Goal: Information Seeking & Learning: Learn about a topic

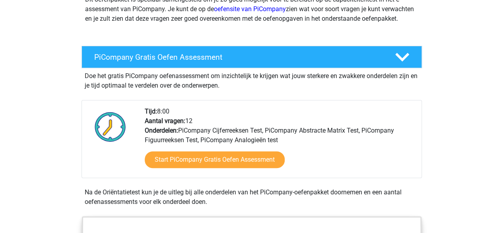
scroll to position [115, 0]
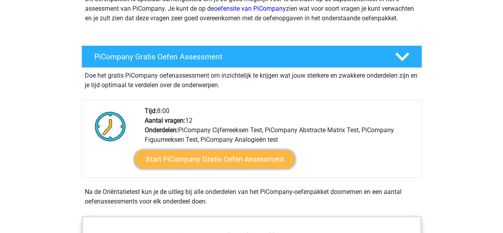
click at [215, 169] on link "Start PiCompany Gratis Oefen Assessment" at bounding box center [214, 159] width 161 height 19
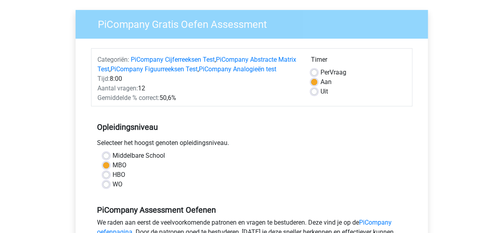
scroll to position [57, 0]
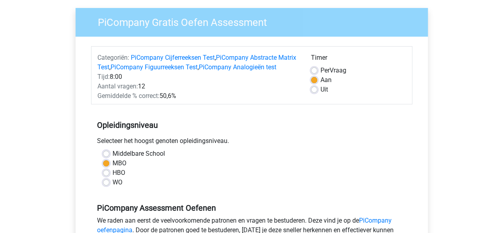
click at [321, 71] on label "Per Vraag" at bounding box center [334, 71] width 26 height 10
click at [313, 71] on input "Per Vraag" at bounding box center [314, 70] width 6 height 8
radio input "true"
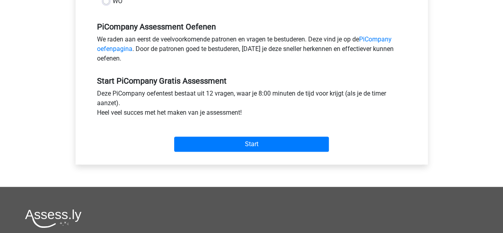
scroll to position [239, 0]
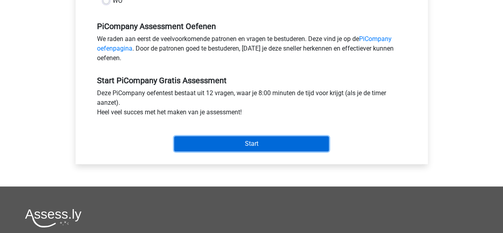
click at [237, 151] on input "Start" at bounding box center [251, 143] width 155 height 15
click at [209, 151] on input "Start" at bounding box center [251, 143] width 155 height 15
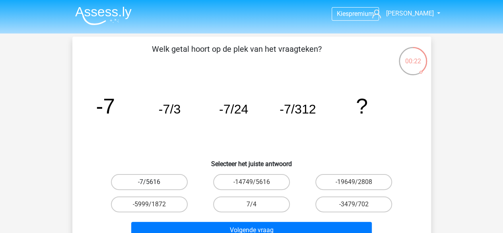
click at [167, 179] on label "-7/5616" at bounding box center [149, 182] width 77 height 16
click at [154, 182] on input "-7/5616" at bounding box center [151, 184] width 5 height 5
radio input "true"
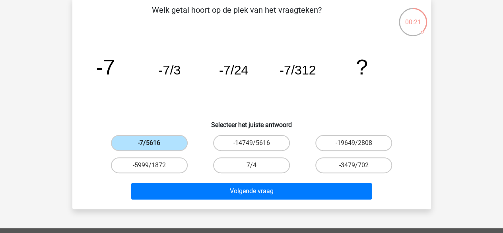
scroll to position [41, 0]
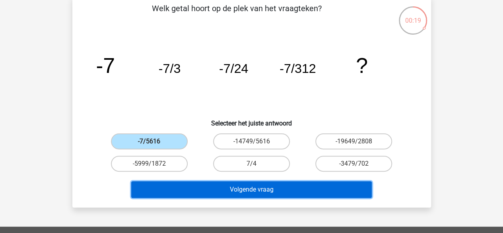
click at [228, 191] on button "Volgende vraag" at bounding box center [251, 189] width 241 height 17
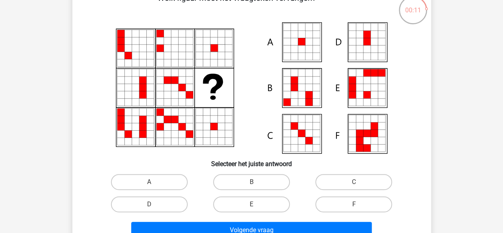
scroll to position [56, 0]
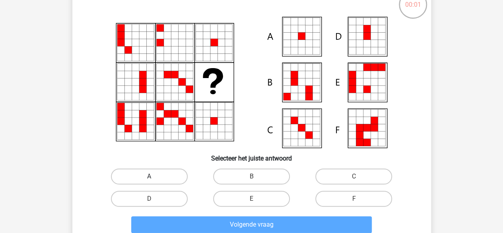
click at [148, 175] on label "A" at bounding box center [149, 176] width 77 height 16
click at [149, 176] on input "A" at bounding box center [151, 178] width 5 height 5
radio input "true"
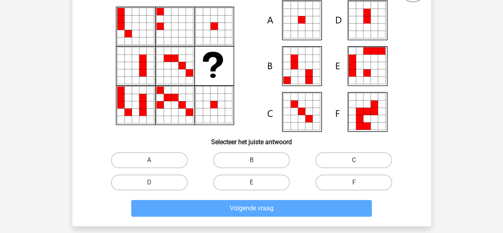
scroll to position [73, 0]
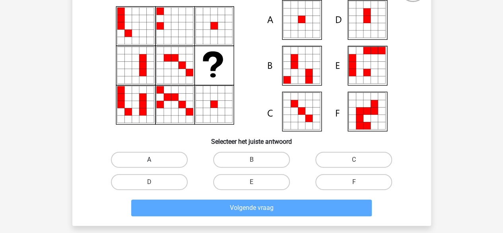
click at [146, 162] on label "A" at bounding box center [149, 160] width 77 height 16
click at [149, 162] on input "A" at bounding box center [151, 161] width 5 height 5
radio input "true"
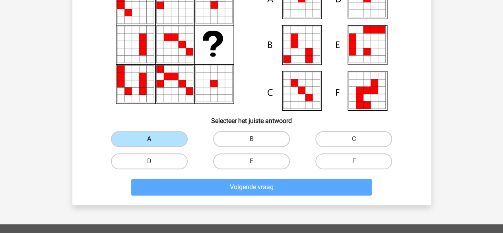
scroll to position [95, 0]
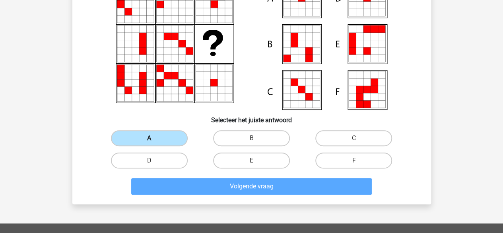
click at [165, 142] on label "A" at bounding box center [149, 138] width 77 height 16
click at [154, 142] on input "A" at bounding box center [151, 140] width 5 height 5
click at [165, 142] on label "A" at bounding box center [149, 138] width 77 height 16
click at [154, 142] on input "A" at bounding box center [151, 140] width 5 height 5
click at [165, 142] on label "A" at bounding box center [149, 138] width 77 height 16
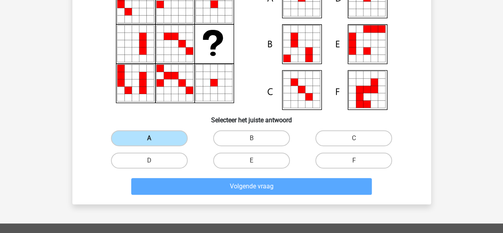
click at [154, 142] on input "A" at bounding box center [151, 140] width 5 height 5
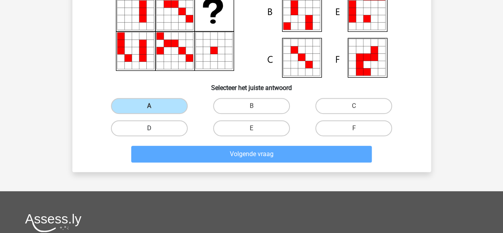
scroll to position [127, 0]
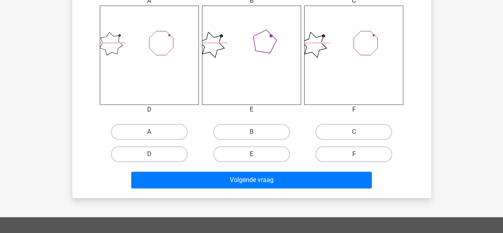
scroll to position [329, 0]
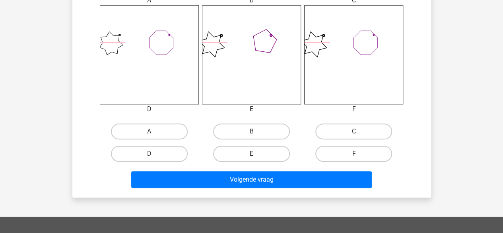
click at [250, 152] on label "E" at bounding box center [251, 154] width 77 height 16
click at [251, 154] on input "E" at bounding box center [253, 156] width 5 height 5
radio input "true"
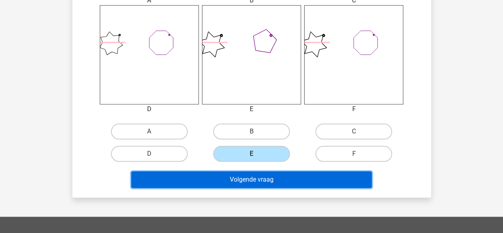
click at [246, 175] on button "Volgende vraag" at bounding box center [251, 179] width 241 height 17
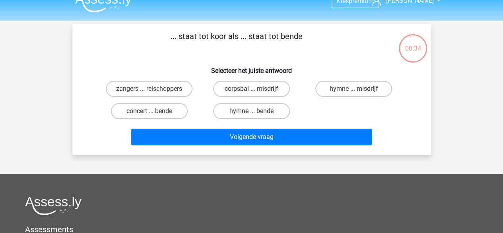
scroll to position [0, 0]
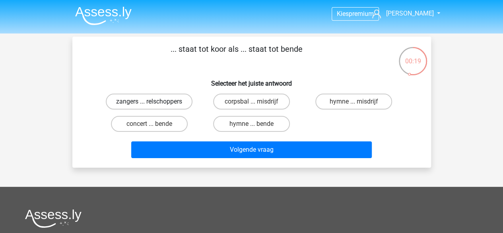
click at [154, 102] on label "zangers ... relschoppers" at bounding box center [149, 101] width 87 height 16
click at [154, 102] on input "zangers ... relschoppers" at bounding box center [151, 103] width 5 height 5
radio input "true"
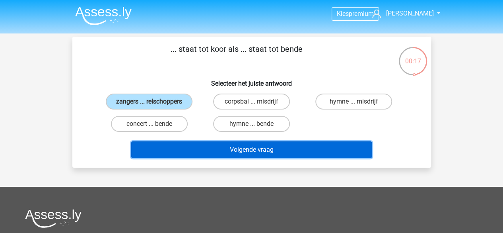
click at [242, 155] on button "Volgende vraag" at bounding box center [251, 149] width 241 height 17
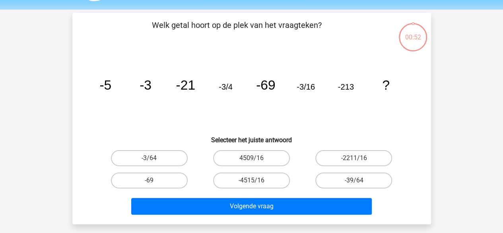
scroll to position [37, 0]
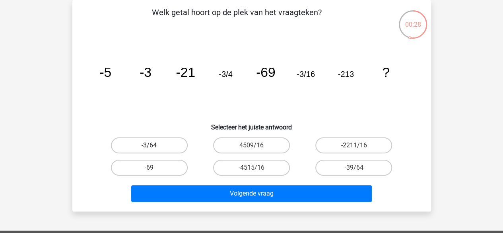
click at [148, 139] on label "-3/64" at bounding box center [149, 145] width 77 height 16
click at [149, 145] on input "-3/64" at bounding box center [151, 147] width 5 height 5
radio input "true"
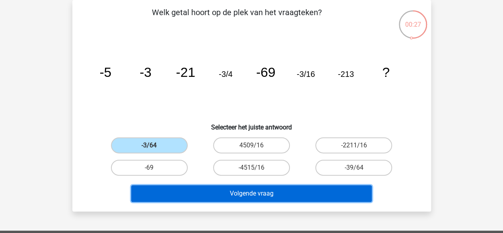
click at [232, 193] on button "Volgende vraag" at bounding box center [251, 193] width 241 height 17
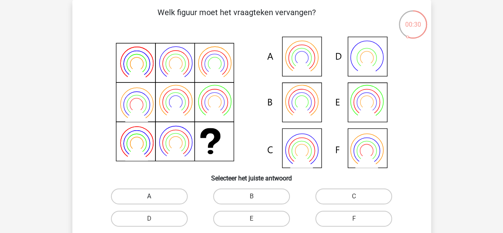
click at [142, 195] on label "A" at bounding box center [149, 196] width 77 height 16
click at [149, 196] on input "A" at bounding box center [151, 198] width 5 height 5
radio input "true"
click at [241, 196] on label "B" at bounding box center [251, 196] width 77 height 16
click at [251, 196] on input "B" at bounding box center [253, 198] width 5 height 5
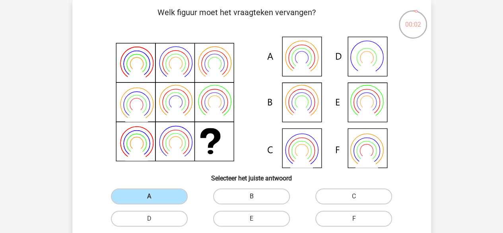
radio input "true"
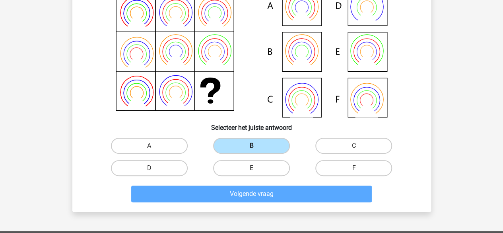
scroll to position [88, 0]
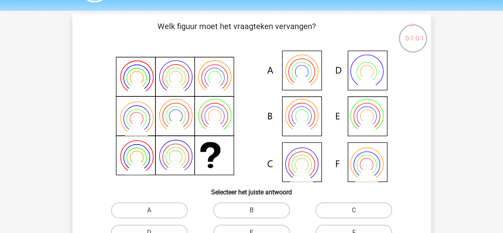
scroll to position [22, 0]
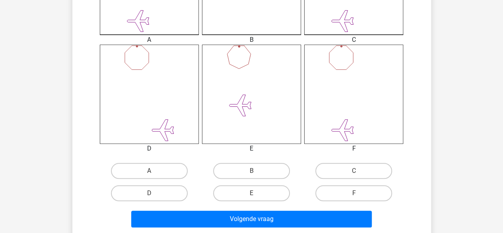
scroll to position [290, 0]
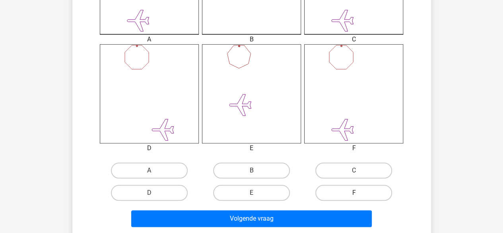
click at [350, 195] on label "F" at bounding box center [353, 193] width 77 height 16
click at [354, 195] on input "F" at bounding box center [356, 195] width 5 height 5
radio input "true"
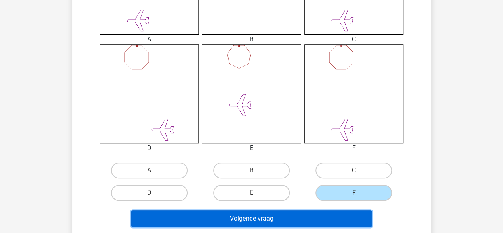
click at [329, 220] on button "Volgende vraag" at bounding box center [251, 218] width 241 height 17
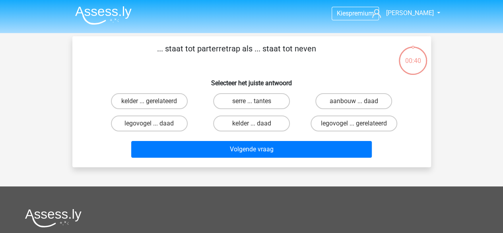
scroll to position [0, 0]
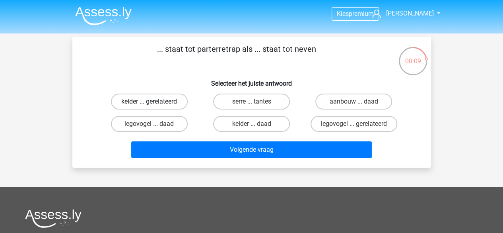
click at [167, 103] on label "kelder ... gerelateerd" at bounding box center [149, 101] width 77 height 16
click at [154, 103] on input "kelder ... gerelateerd" at bounding box center [151, 103] width 5 height 5
radio input "true"
click at [228, 159] on div "Volgende vraag" at bounding box center [251, 151] width 307 height 20
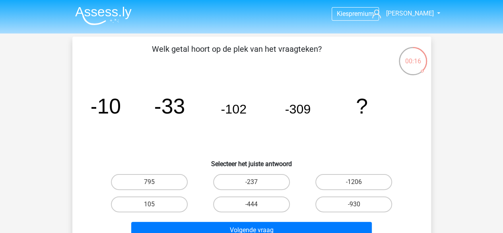
click at [356, 206] on input "-930" at bounding box center [356, 206] width 5 height 5
radio input "true"
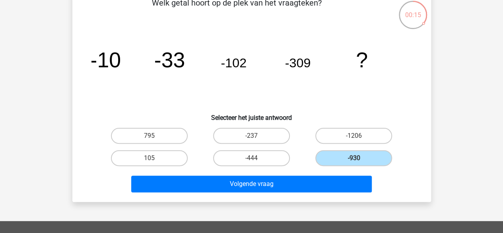
scroll to position [47, 0]
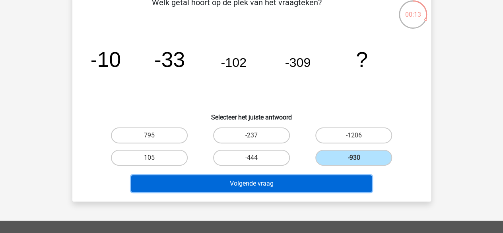
click at [335, 188] on button "Volgende vraag" at bounding box center [251, 183] width 241 height 17
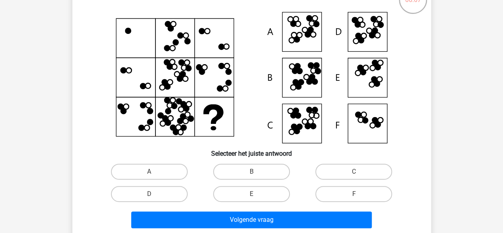
scroll to position [62, 0]
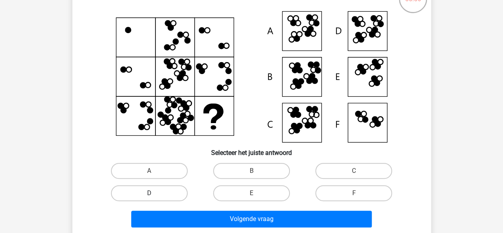
click at [138, 189] on label "D" at bounding box center [149, 193] width 77 height 16
click at [149, 193] on input "D" at bounding box center [151, 195] width 5 height 5
radio input "true"
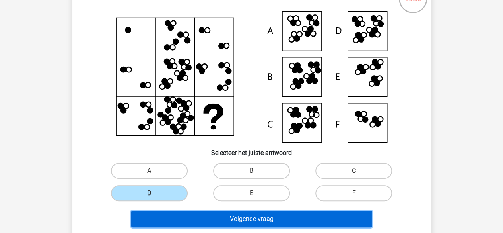
click at [191, 223] on button "Volgende vraag" at bounding box center [251, 218] width 241 height 17
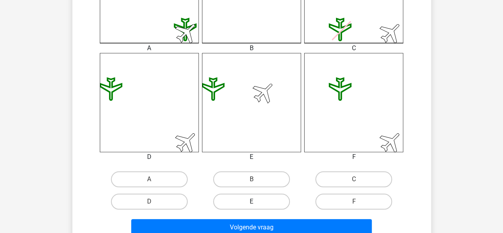
scroll to position [282, 0]
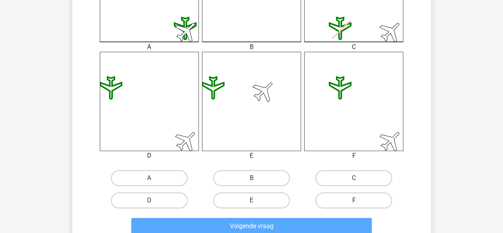
click at [336, 200] on label "F" at bounding box center [353, 200] width 77 height 16
click at [354, 200] on input "F" at bounding box center [356, 202] width 5 height 5
radio input "true"
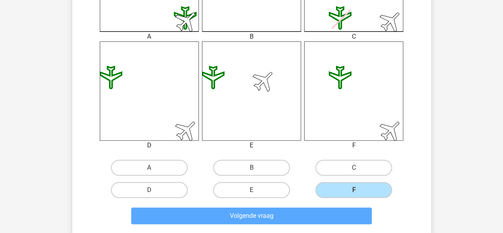
scroll to position [319, 0]
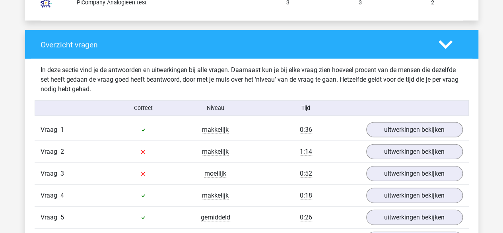
scroll to position [801, 0]
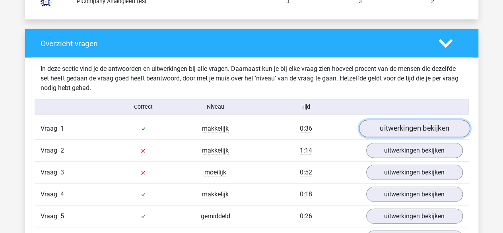
click at [410, 121] on link "uitwerkingen bekijken" at bounding box center [414, 129] width 111 height 18
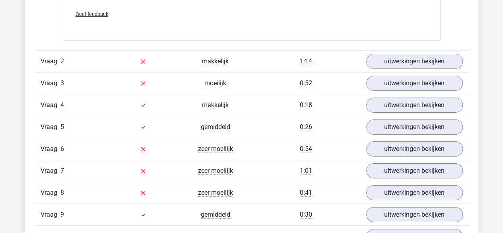
scroll to position [1297, 0]
click at [420, 60] on link "uitwerkingen bekijken" at bounding box center [414, 61] width 111 height 18
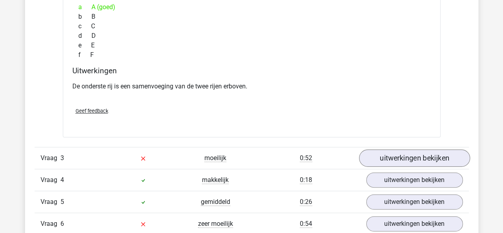
scroll to position [1558, 0]
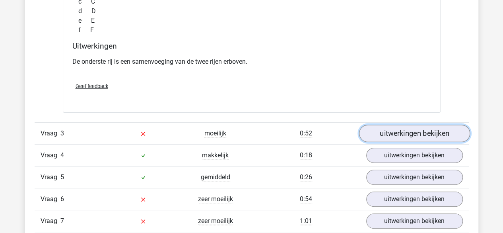
click at [393, 132] on link "uitwerkingen bekijken" at bounding box center [414, 133] width 111 height 18
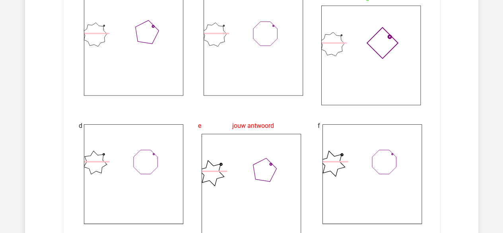
scroll to position [1885, 0]
click at [393, 132] on icon at bounding box center [372, 173] width 99 height 99
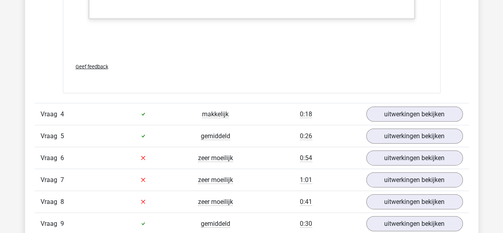
scroll to position [2326, 0]
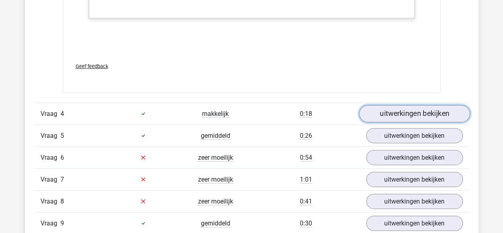
click at [414, 108] on link "uitwerkingen bekijken" at bounding box center [414, 114] width 111 height 18
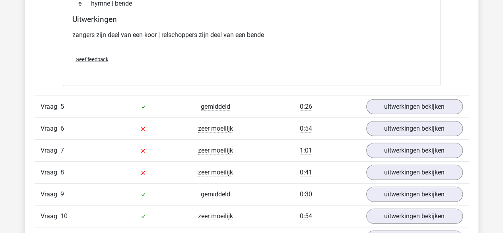
scroll to position [2525, 0]
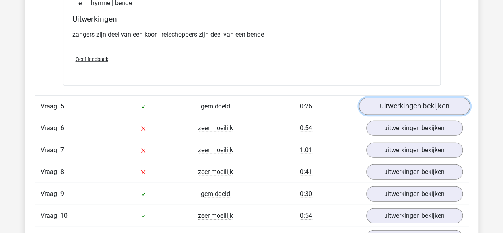
click at [421, 97] on link "uitwerkingen bekijken" at bounding box center [414, 106] width 111 height 18
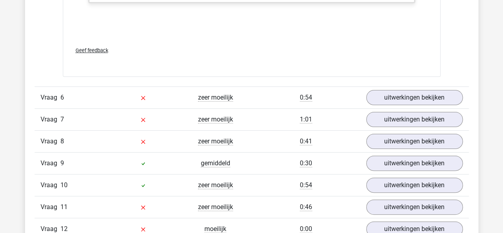
scroll to position [3042, 0]
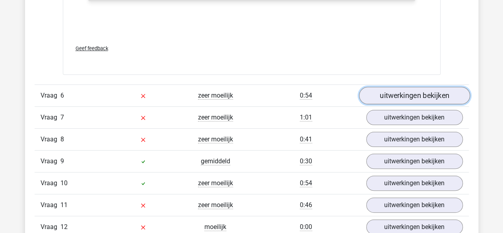
click at [421, 97] on link "uitwerkingen bekijken" at bounding box center [414, 96] width 111 height 18
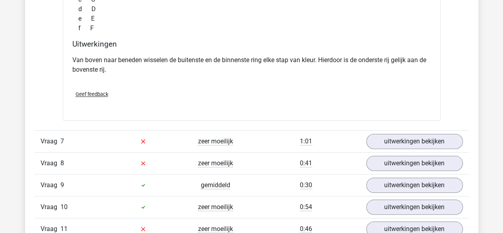
scroll to position [3342, 0]
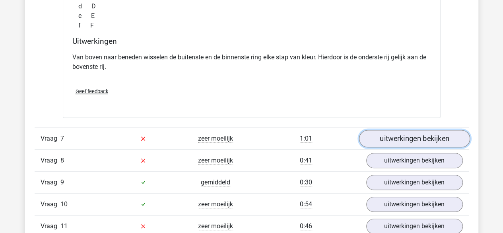
click at [408, 139] on link "uitwerkingen bekijken" at bounding box center [414, 139] width 111 height 18
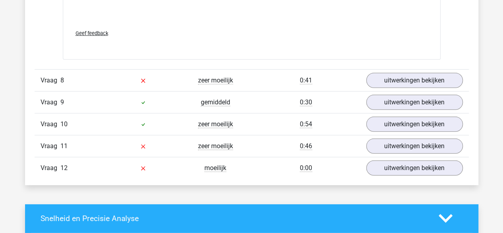
scroll to position [4148, 0]
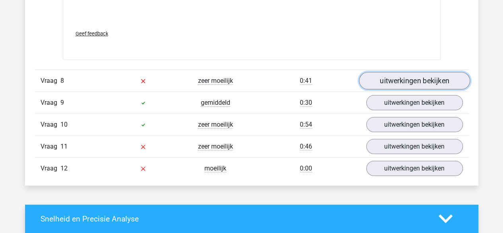
click at [400, 74] on link "uitwerkingen bekijken" at bounding box center [414, 81] width 111 height 18
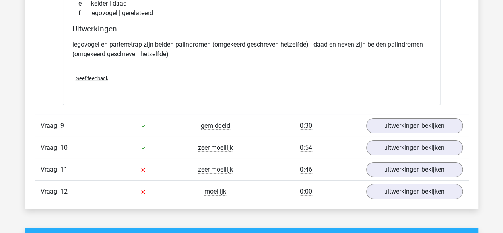
scroll to position [4316, 0]
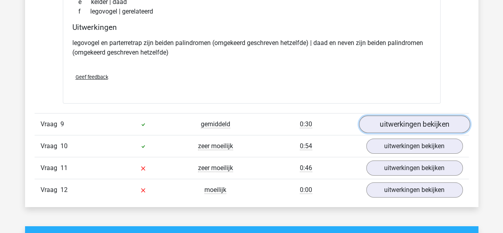
click at [389, 118] on link "uitwerkingen bekijken" at bounding box center [414, 124] width 111 height 18
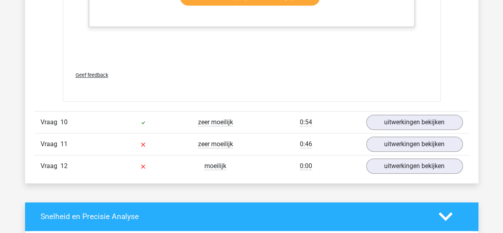
scroll to position [4824, 0]
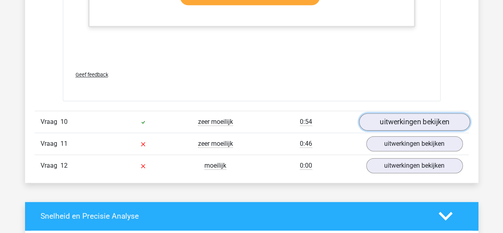
click at [408, 114] on link "uitwerkingen bekijken" at bounding box center [414, 122] width 111 height 18
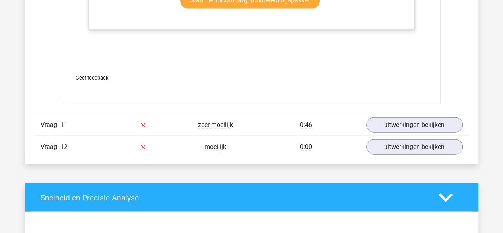
scroll to position [5378, 0]
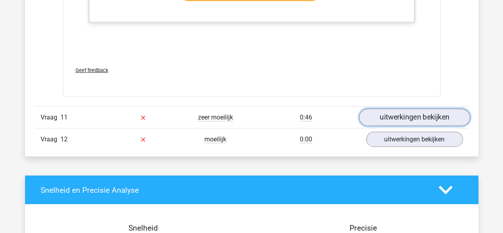
click at [410, 113] on link "uitwerkingen bekijken" at bounding box center [414, 118] width 111 height 18
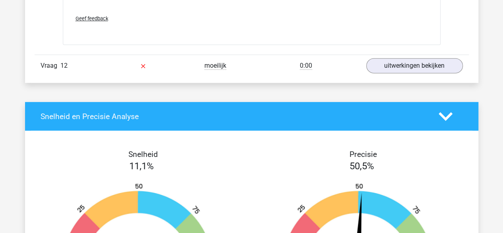
scroll to position [6167, 0]
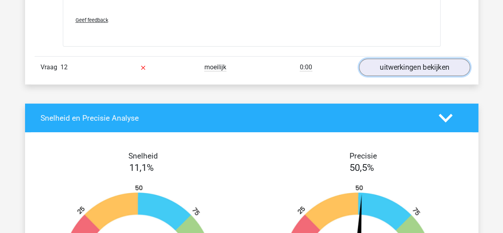
click at [406, 64] on link "uitwerkingen bekijken" at bounding box center [414, 67] width 111 height 18
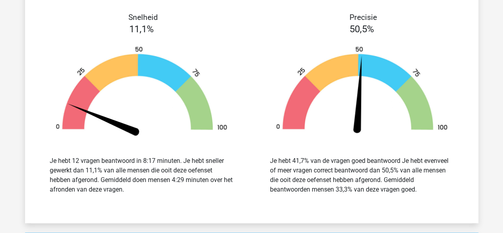
scroll to position [6486, 0]
